Goal: Transaction & Acquisition: Purchase product/service

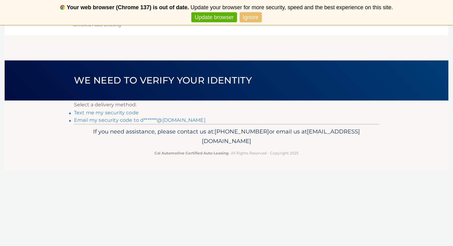
click at [79, 120] on link "Email my security code to d*******@gmail.com" at bounding box center [140, 120] width 132 height 6
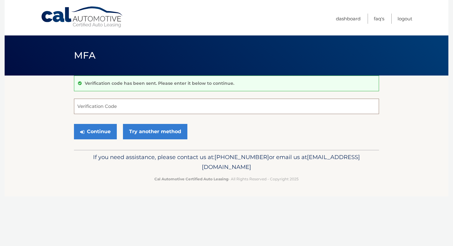
click at [87, 108] on input "Verification Code" at bounding box center [226, 106] width 305 height 15
type input "955486"
click at [96, 133] on button "Continue" at bounding box center [95, 131] width 43 height 15
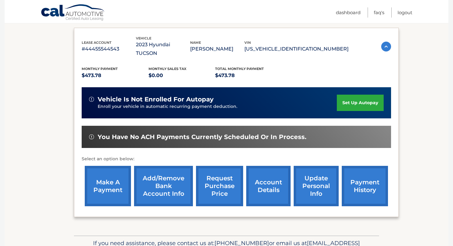
scroll to position [125, 0]
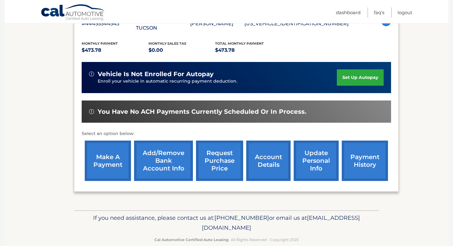
click at [104, 151] on link "make a payment" at bounding box center [108, 161] width 46 height 40
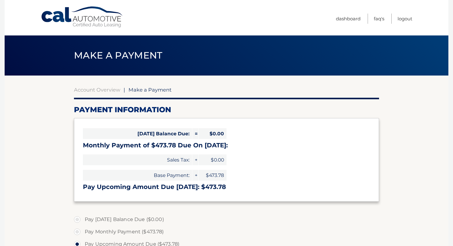
select select "MzA0NzVlNzctNzAzYi00NTU3LWJlZjEtYmQzNGMyMzNmZTVl"
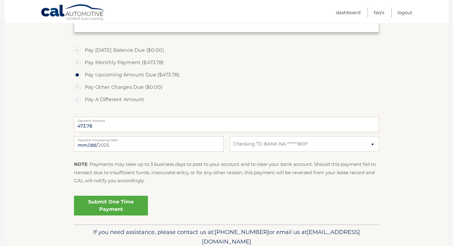
scroll to position [170, 0]
click at [110, 207] on link "Submit One Time Payment" at bounding box center [111, 205] width 74 height 20
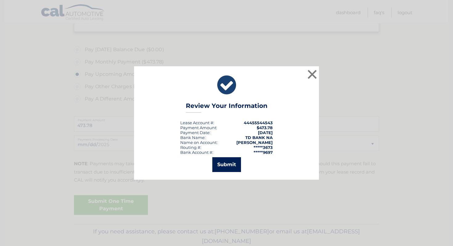
click at [224, 165] on button "Submit" at bounding box center [226, 164] width 29 height 15
